Goal: Navigation & Orientation: Find specific page/section

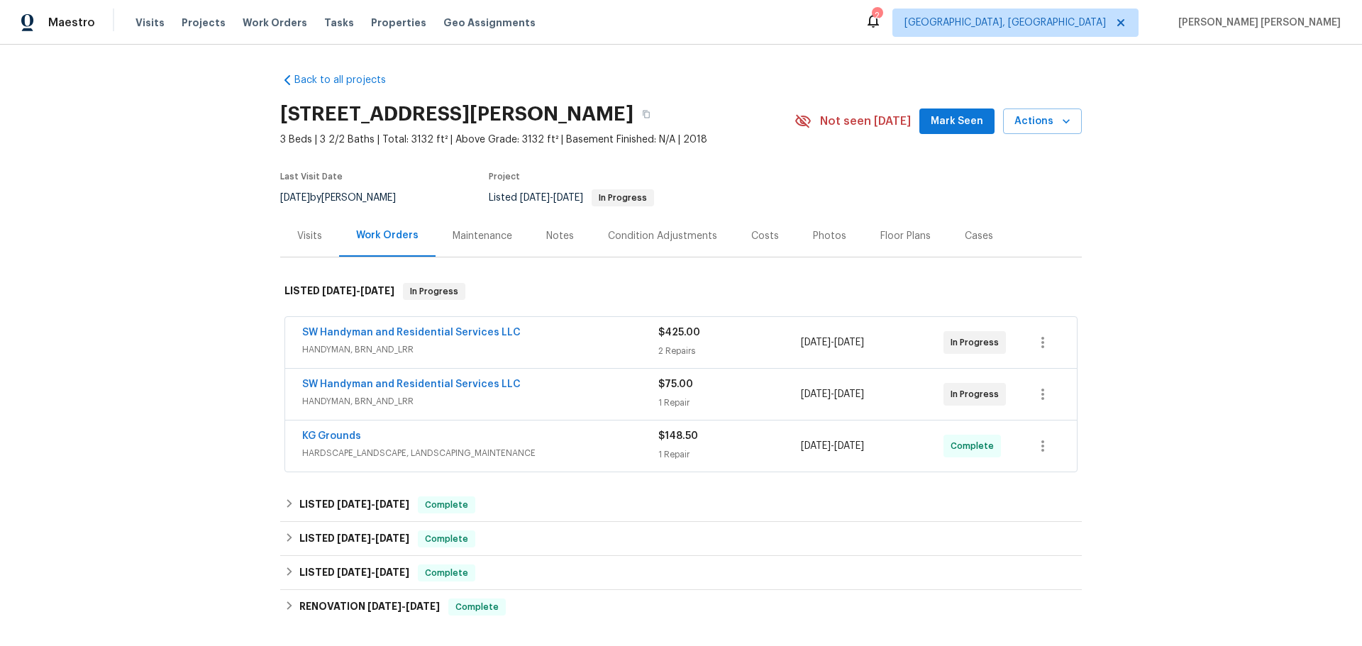
click at [311, 238] on div "Visits" at bounding box center [309, 236] width 25 height 14
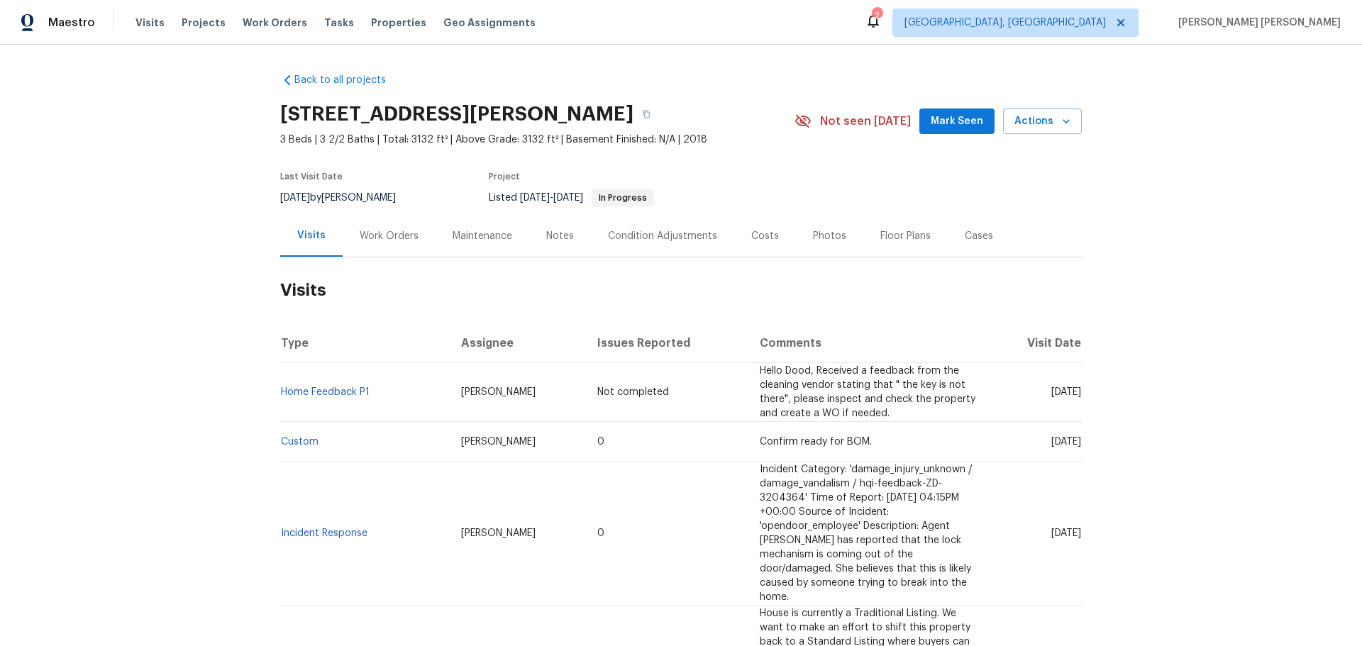
click at [486, 233] on div "Maintenance" at bounding box center [483, 236] width 60 height 14
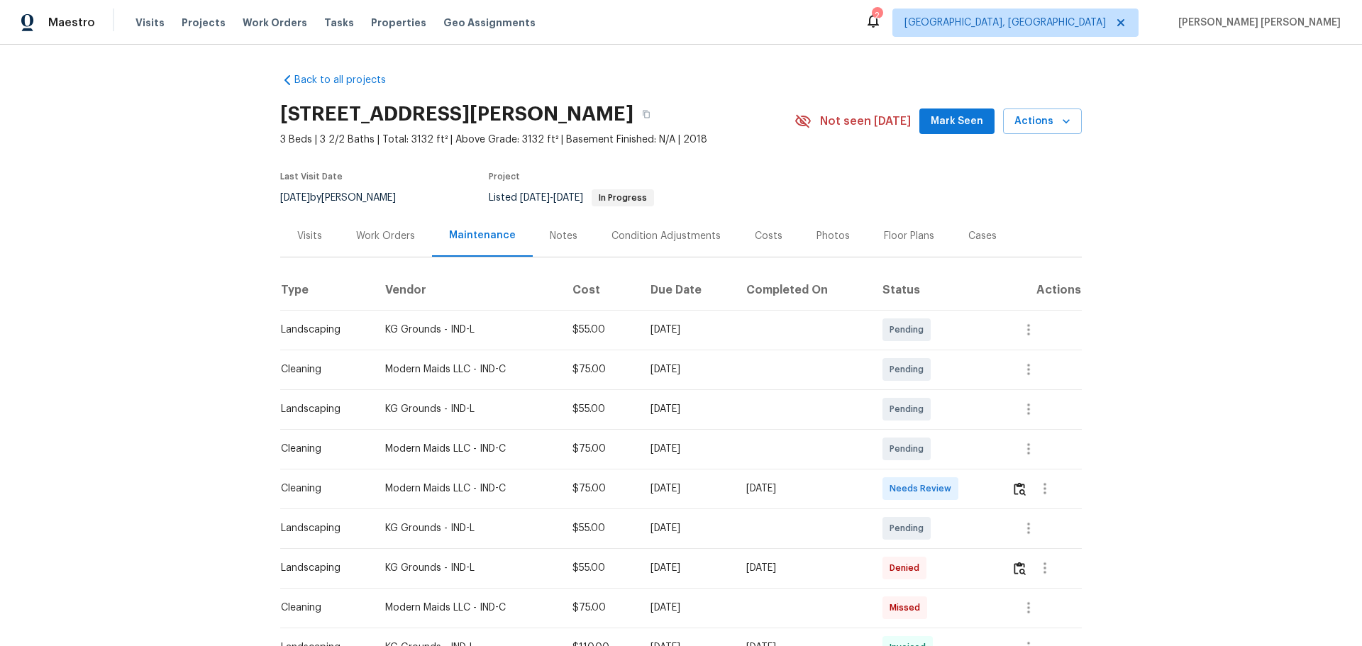
click at [550, 239] on div "Notes" at bounding box center [564, 236] width 28 height 14
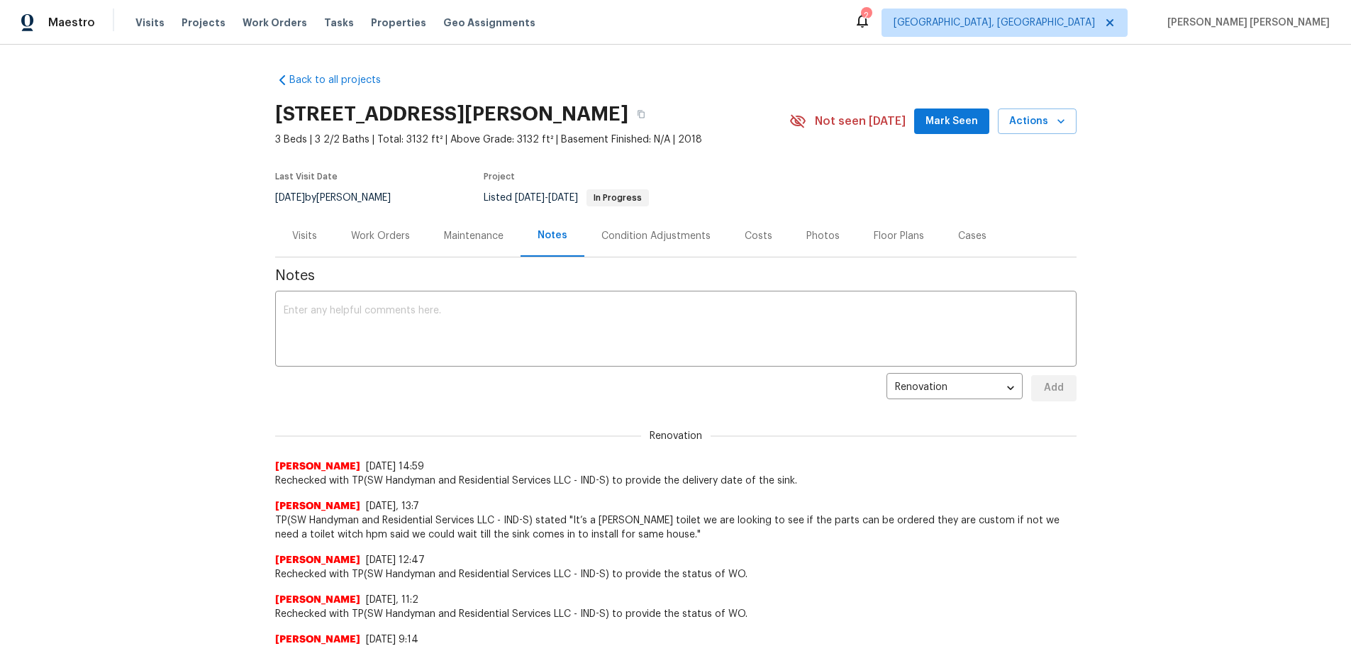
click at [469, 233] on div "Maintenance" at bounding box center [474, 236] width 60 height 14
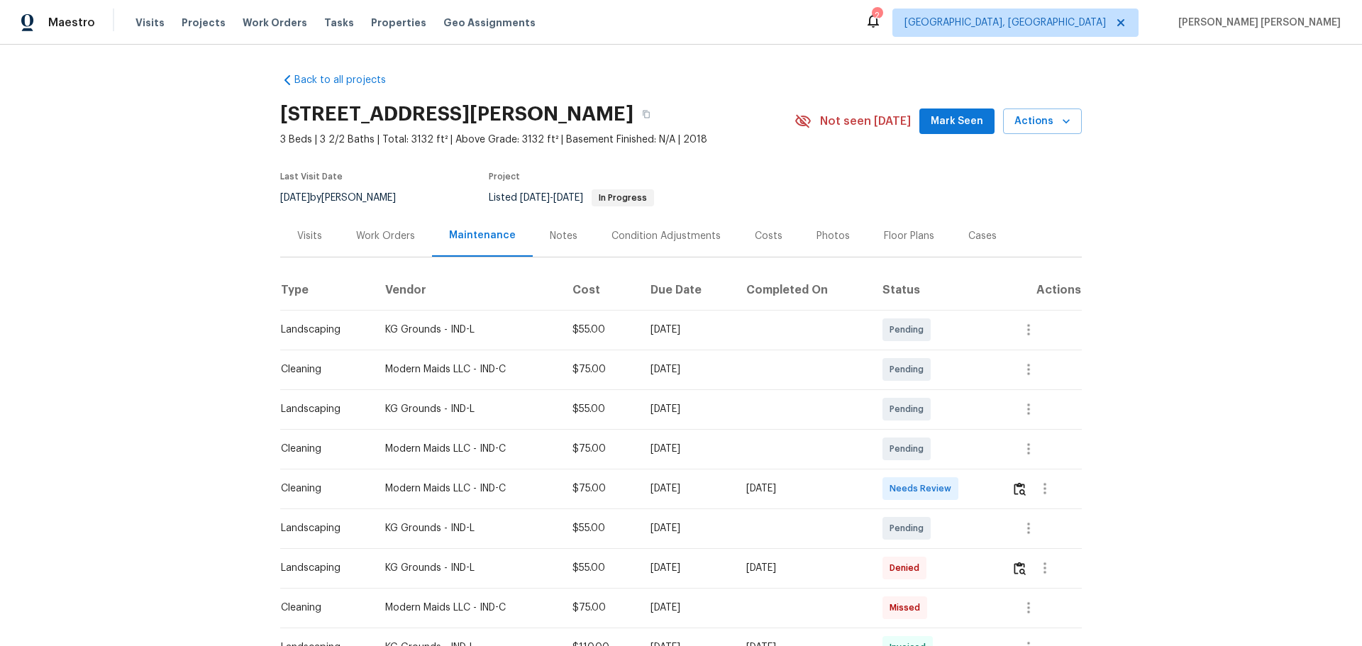
click at [638, 226] on div "Condition Adjustments" at bounding box center [665, 236] width 143 height 42
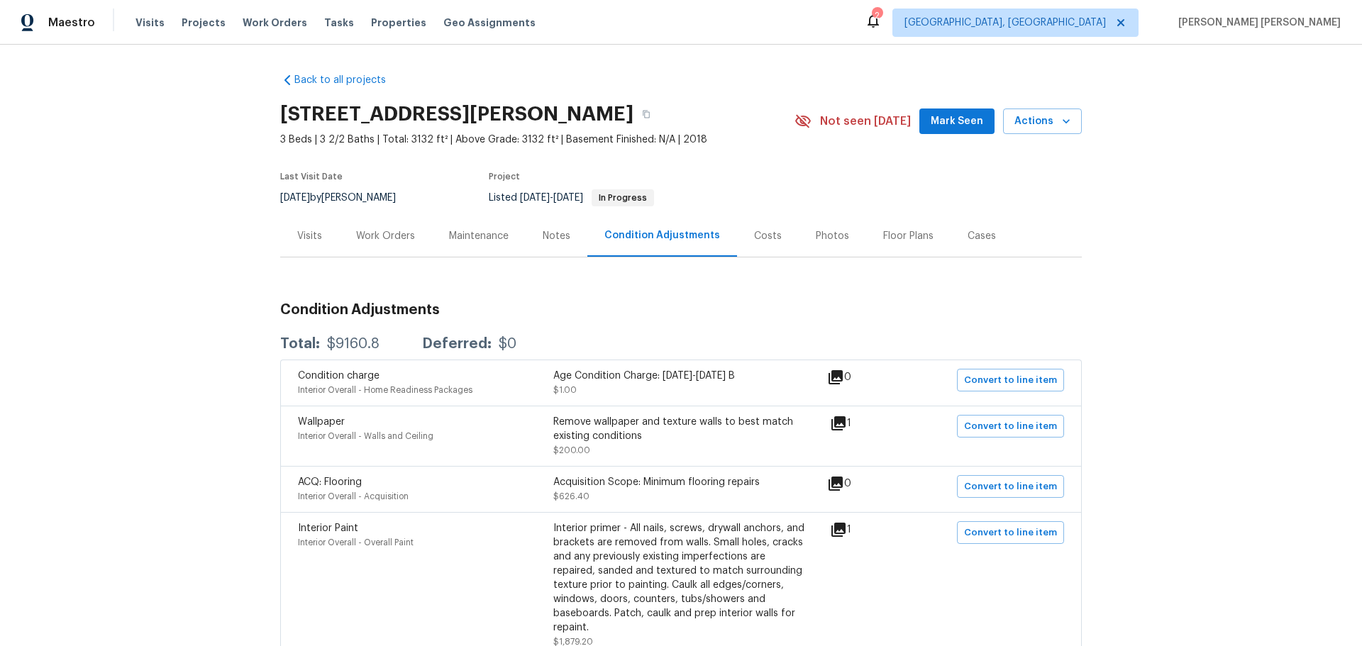
click at [379, 234] on div "Work Orders" at bounding box center [385, 236] width 59 height 14
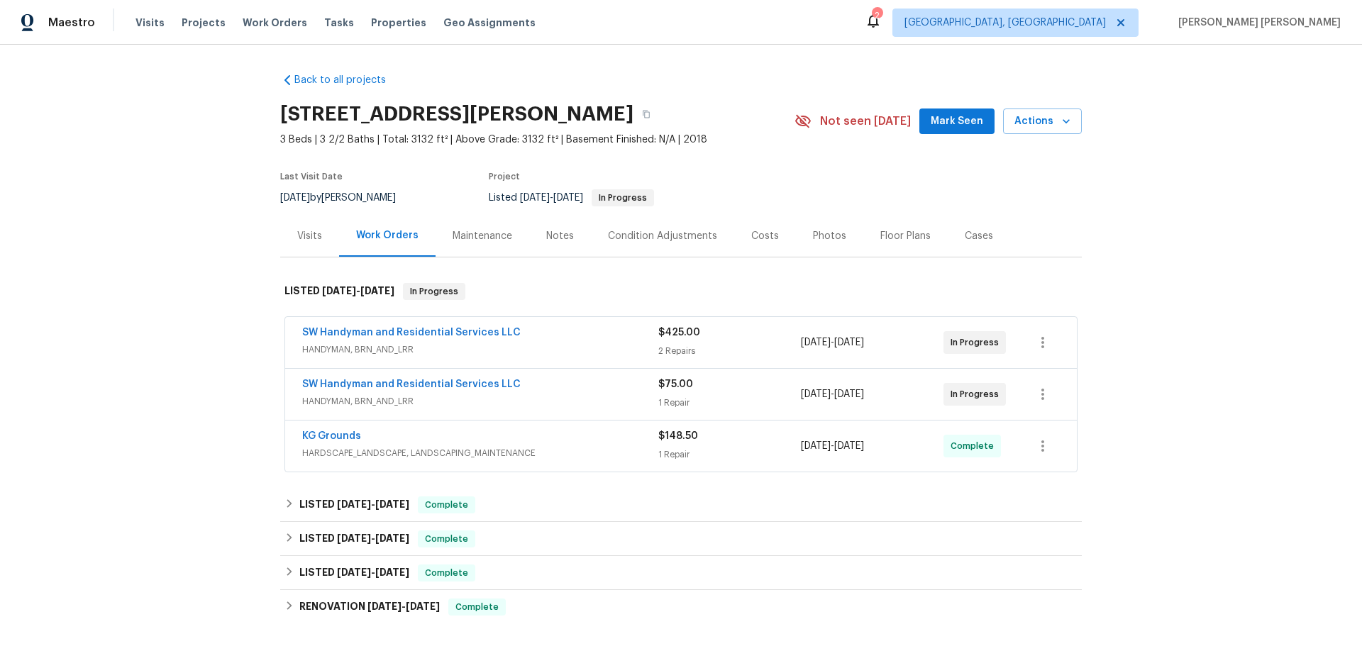
click at [309, 229] on div "Visits" at bounding box center [309, 236] width 59 height 42
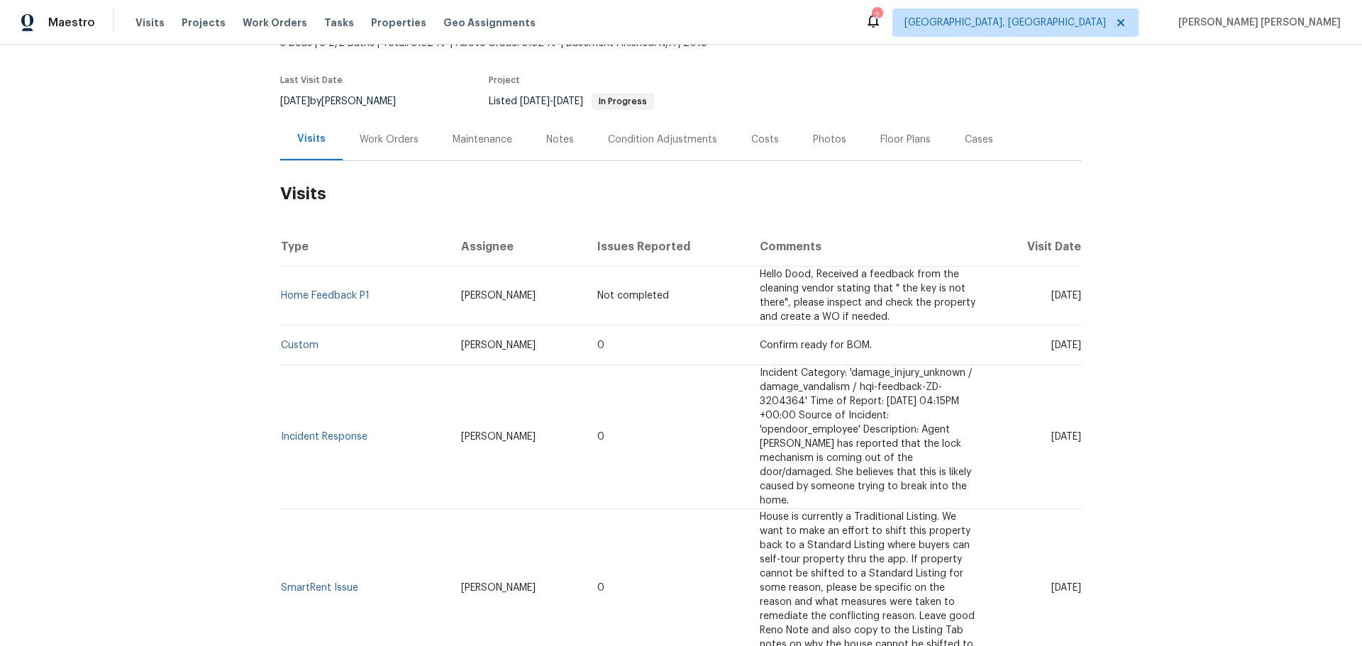
scroll to position [497, 0]
